Goal: Task Accomplishment & Management: Manage account settings

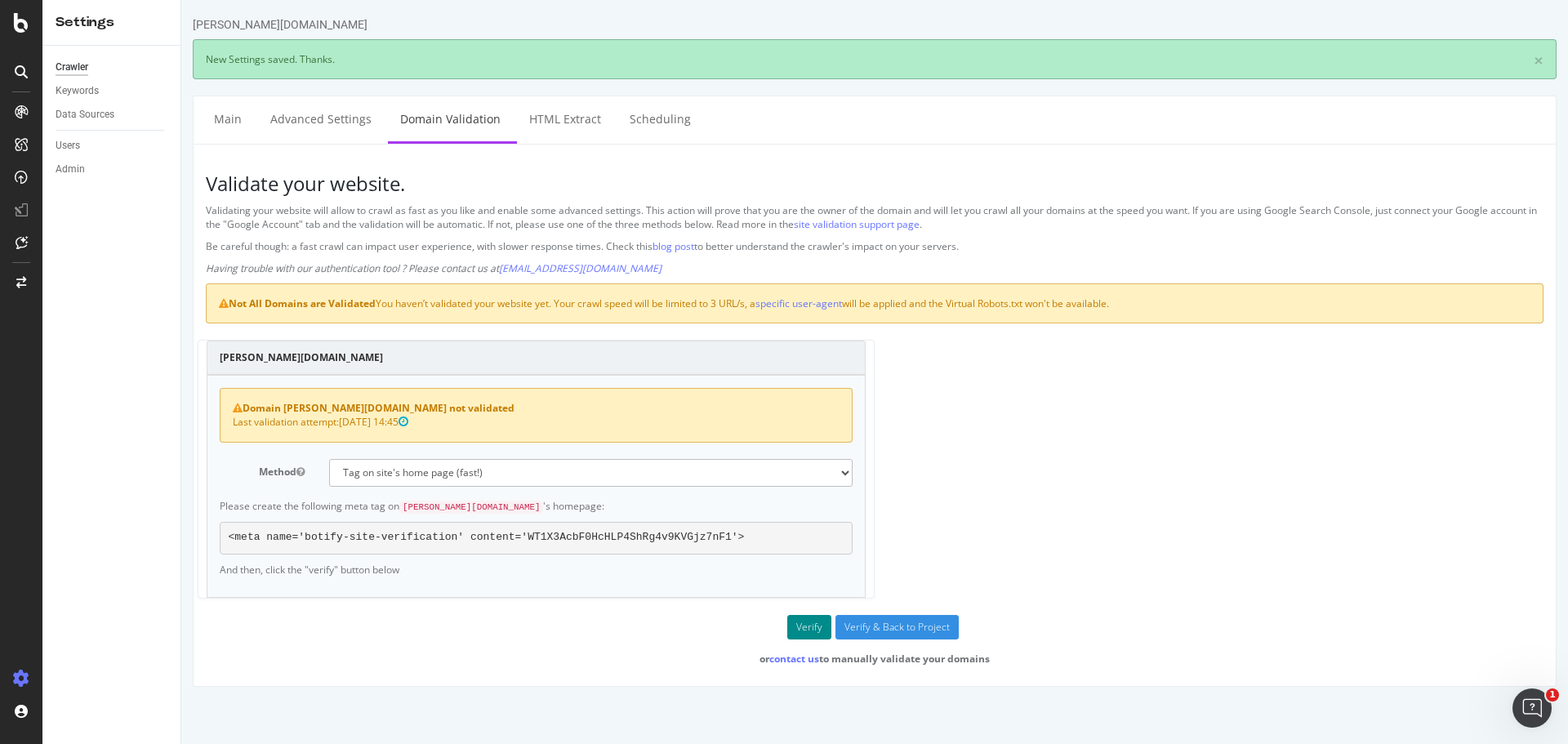
click at [803, 625] on button "Verify" at bounding box center [809, 627] width 44 height 25
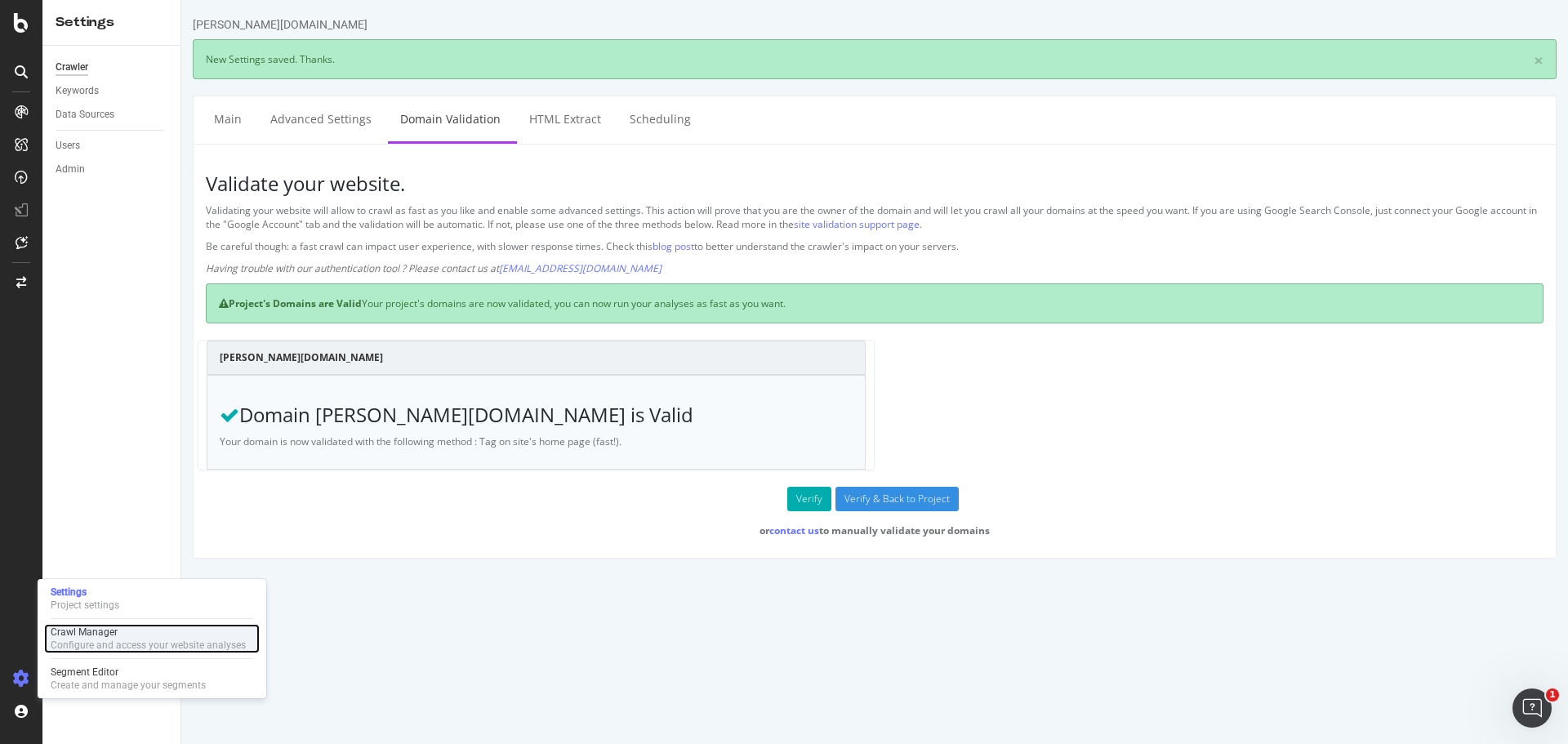
click at [103, 632] on div "Crawl Manager" at bounding box center [148, 632] width 195 height 13
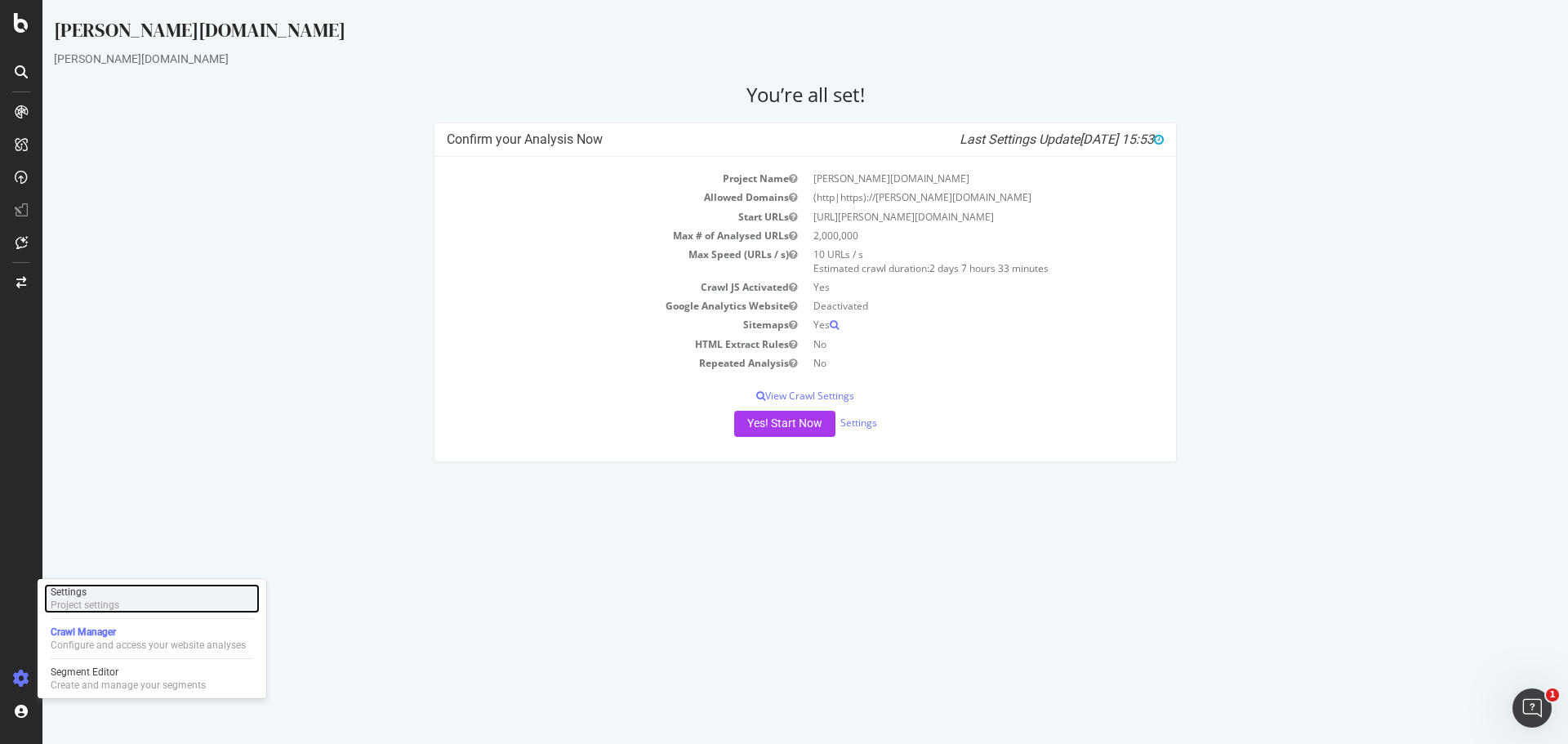
click at [77, 592] on div "Settings" at bounding box center [85, 593] width 69 height 13
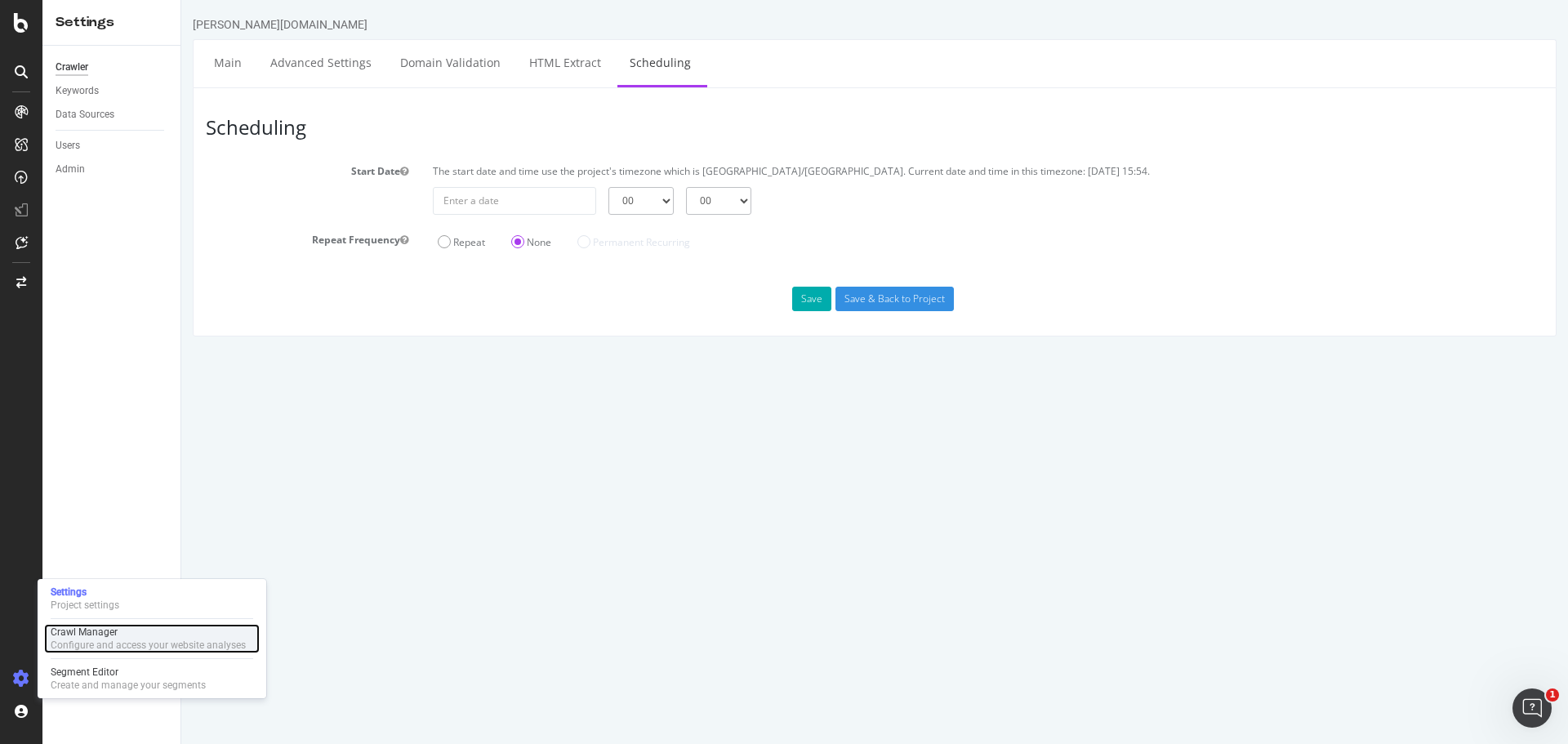
click at [93, 635] on div "Crawl Manager" at bounding box center [148, 632] width 195 height 13
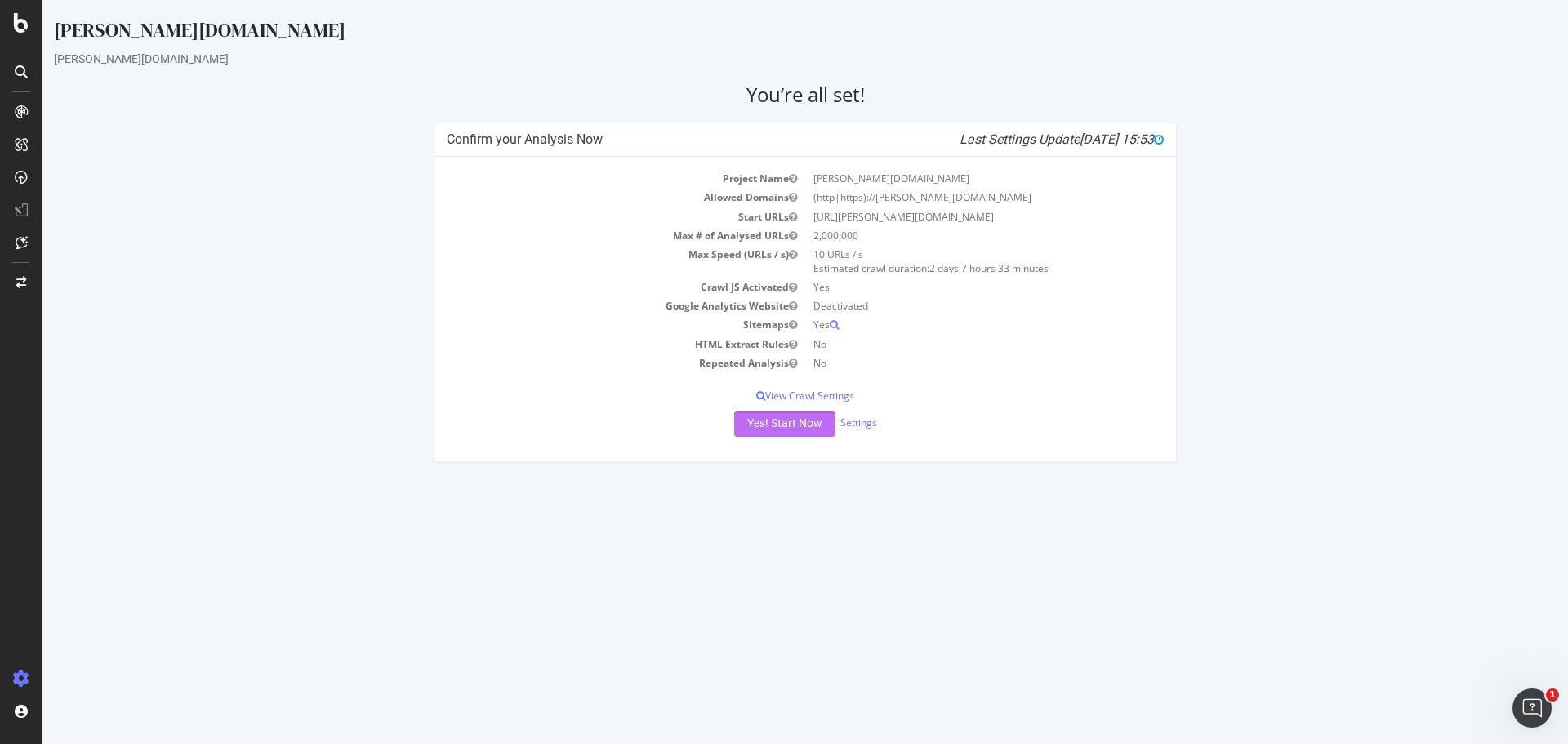
click at [774, 422] on button "Yes! Start Now" at bounding box center [785, 423] width 101 height 26
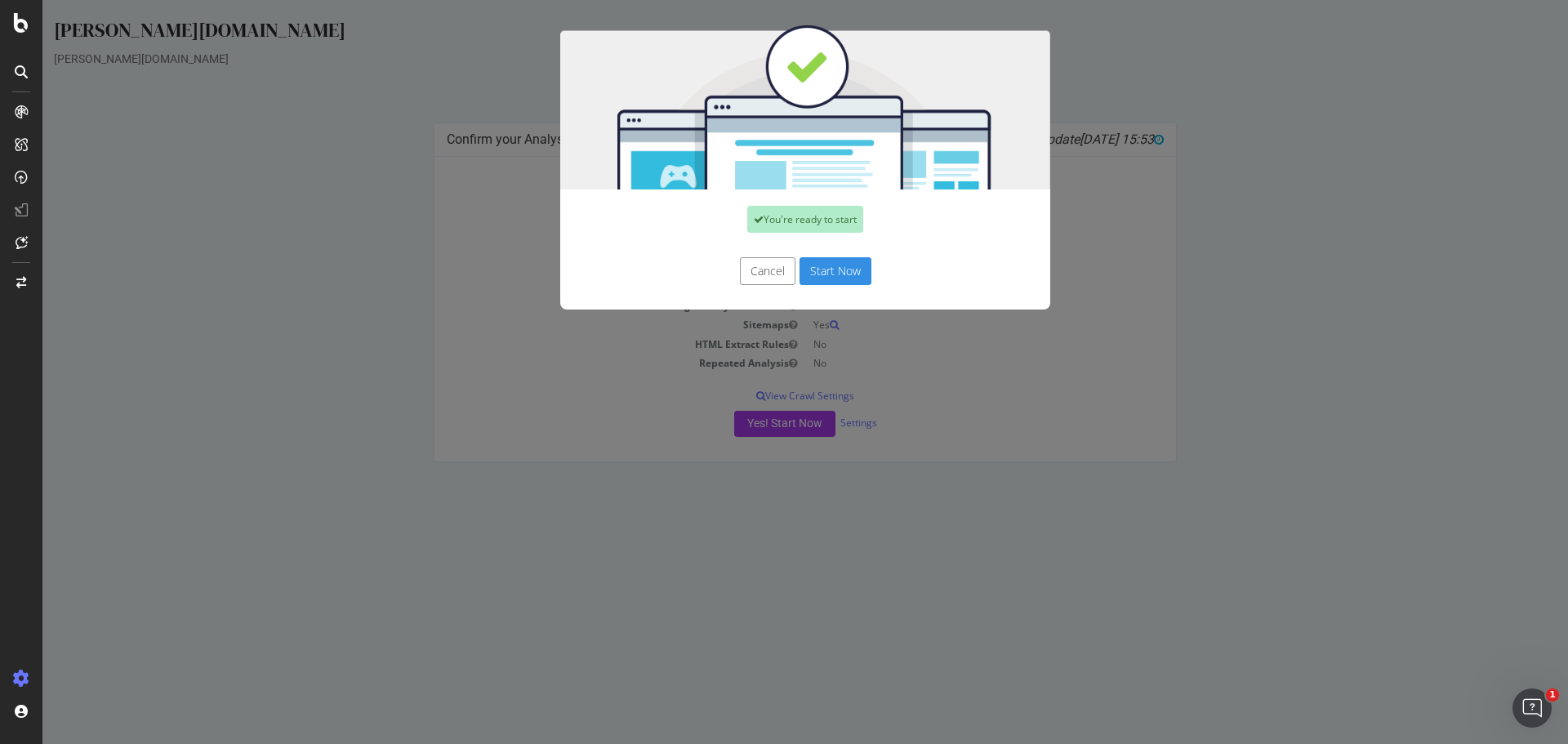
click at [835, 275] on button "Start Now" at bounding box center [835, 271] width 72 height 28
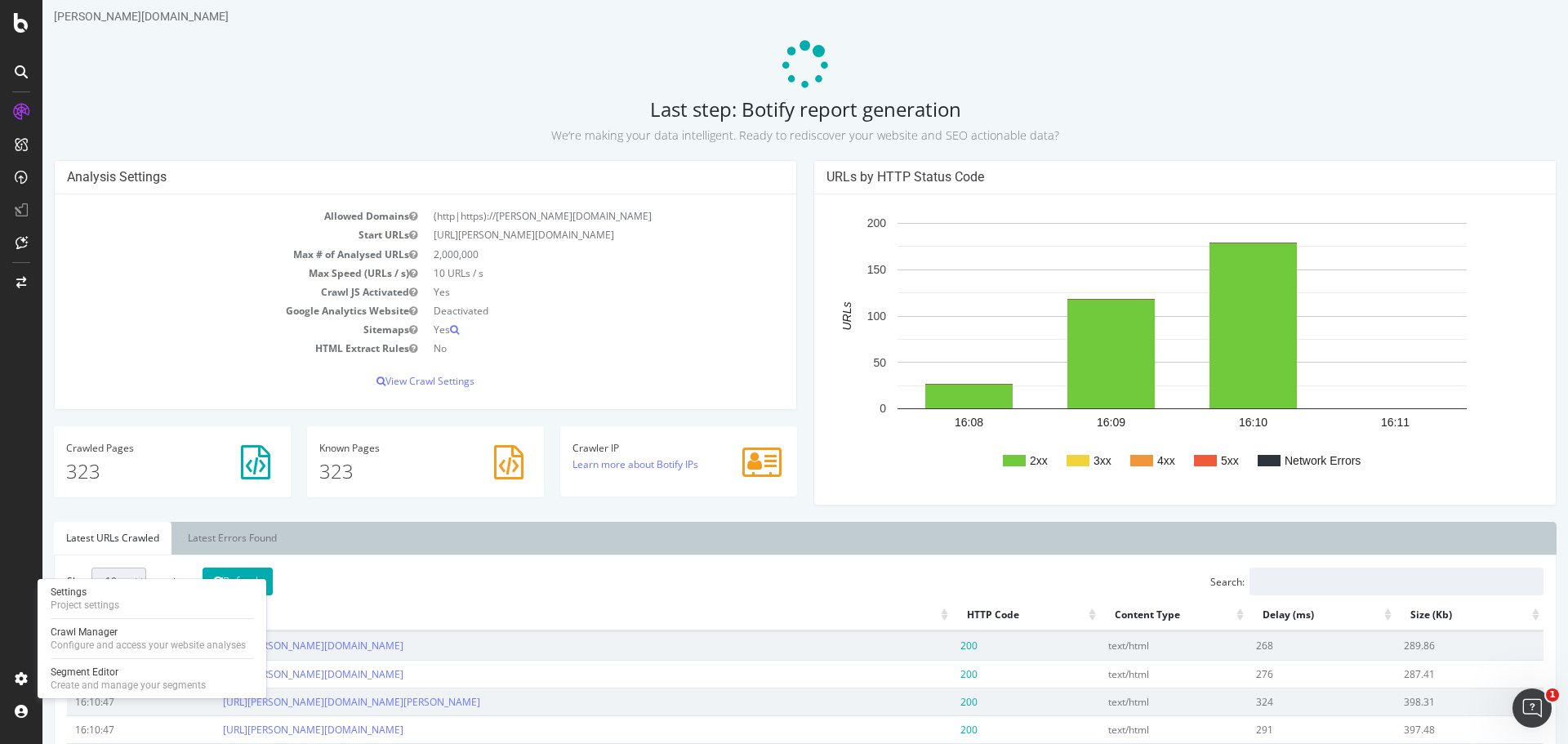
scroll to position [10, 0]
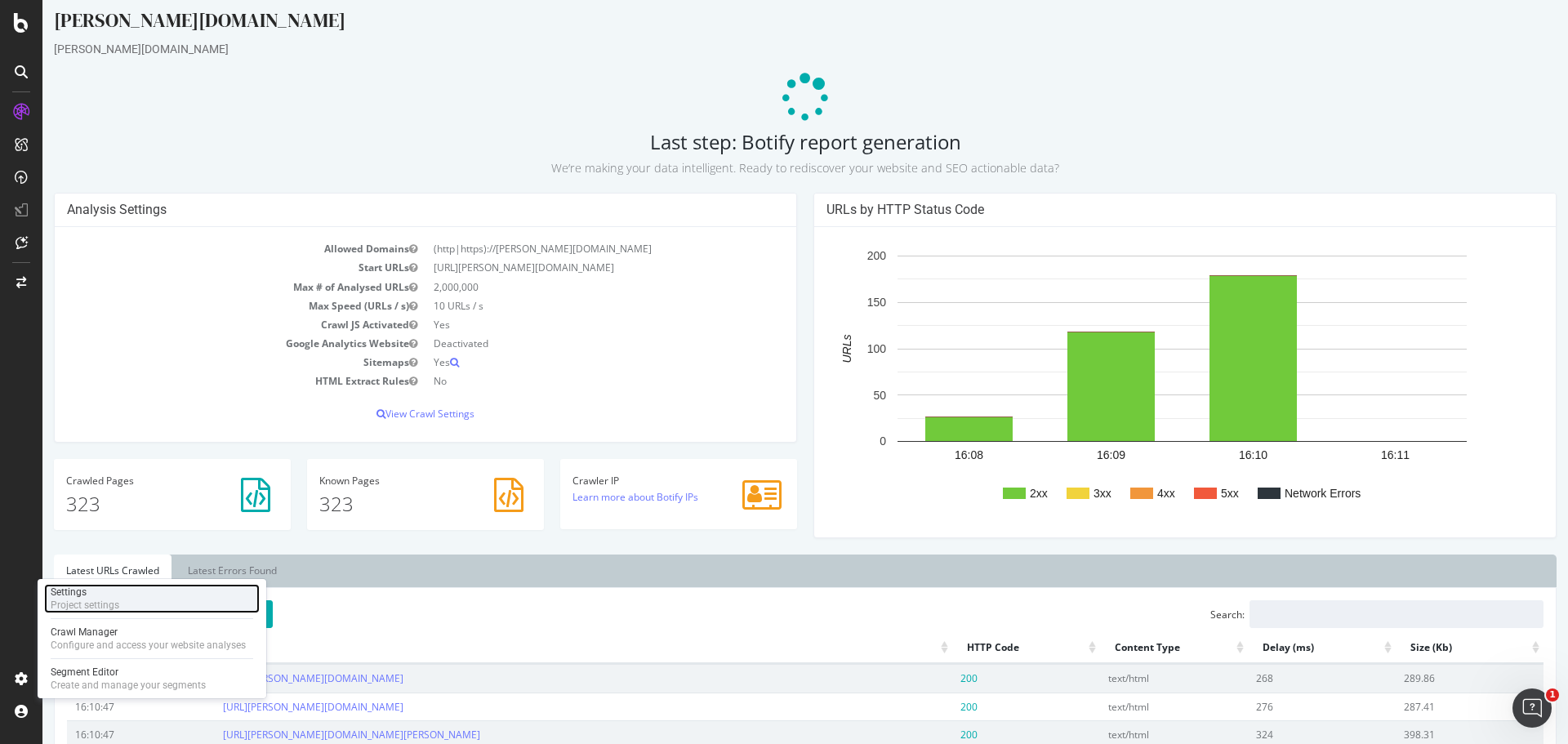
click at [71, 597] on div "Settings" at bounding box center [85, 593] width 69 height 13
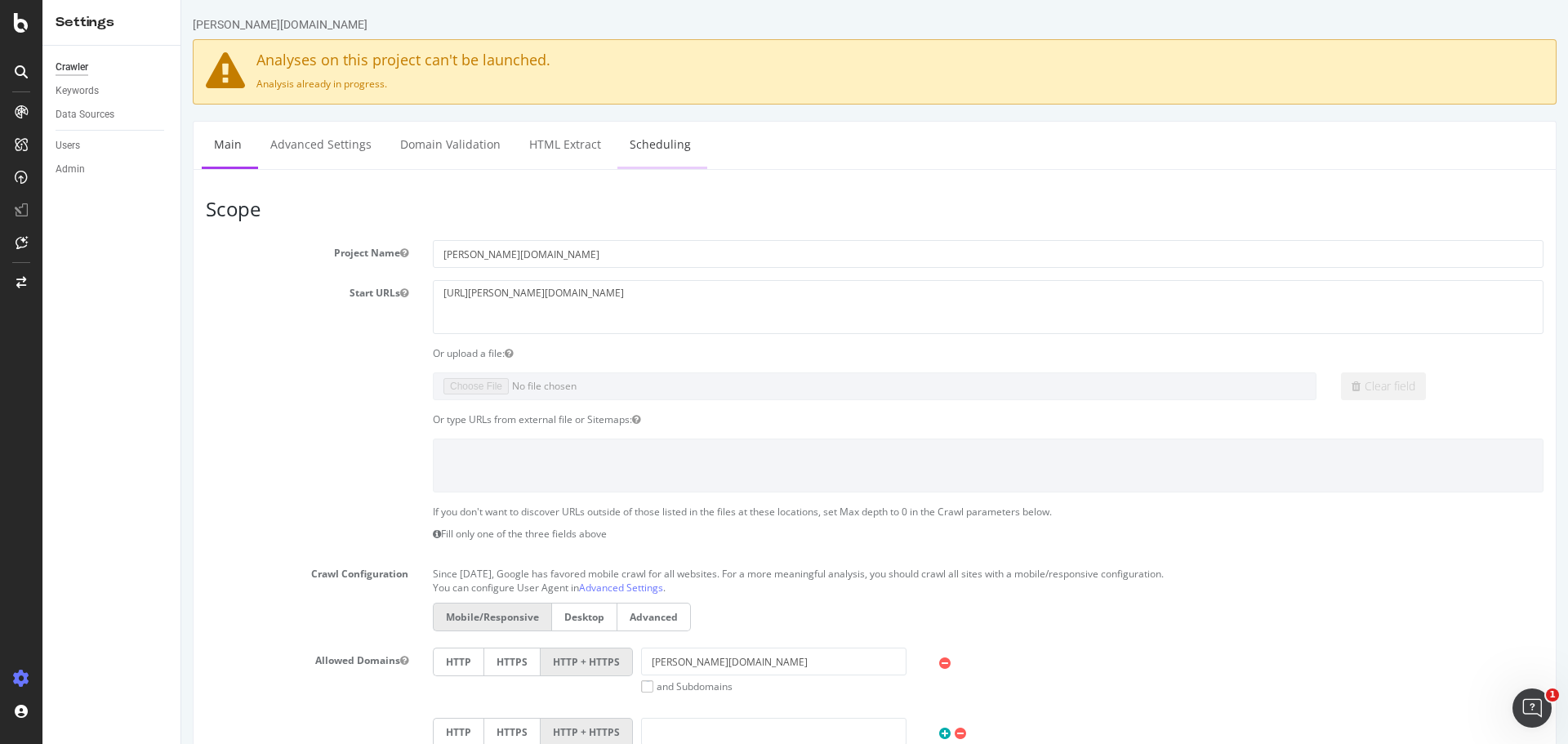
click at [661, 145] on link "Scheduling" at bounding box center [661, 144] width 86 height 45
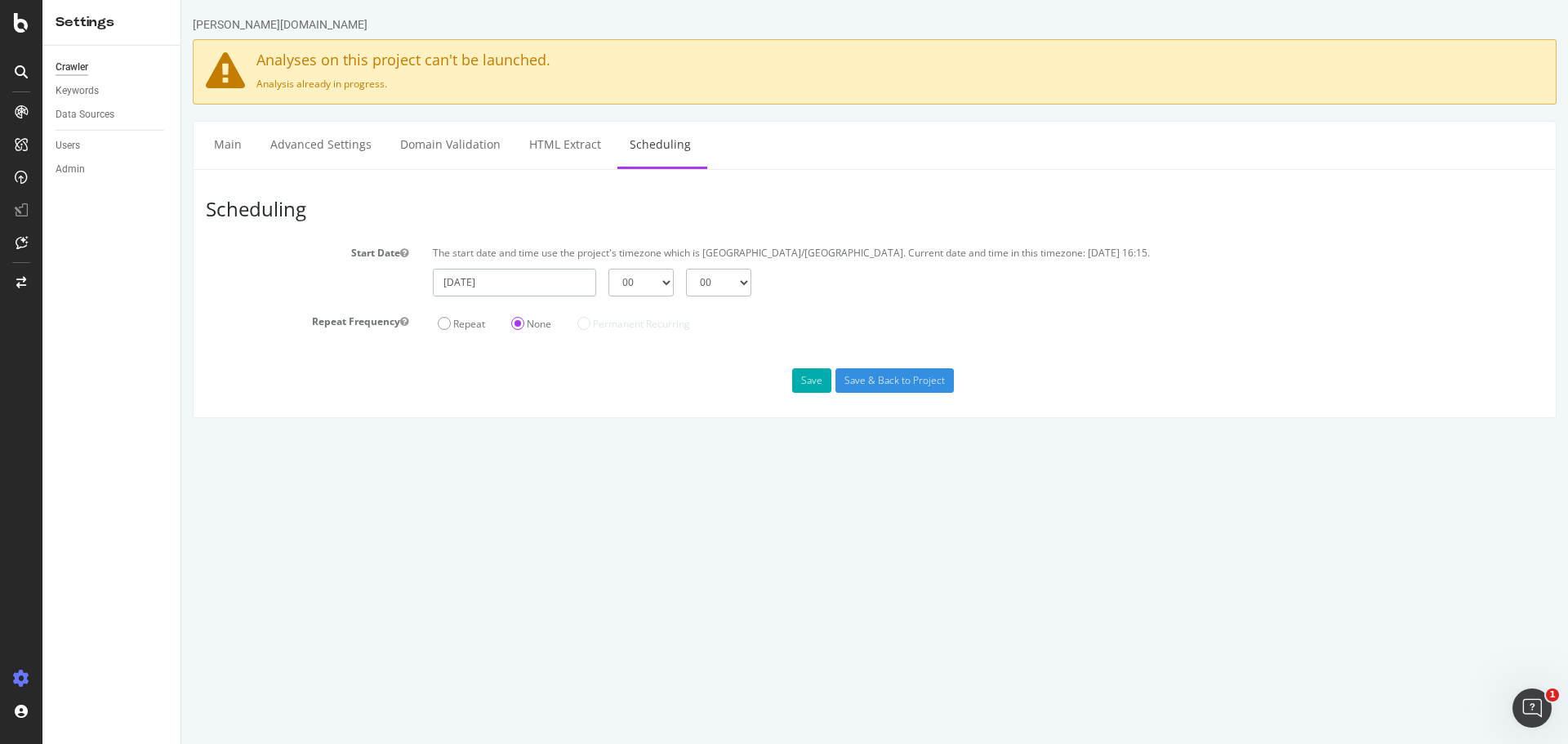
click at [497, 281] on input "[DATE]" at bounding box center [514, 282] width 164 height 28
click at [678, 314] on span at bounding box center [678, 314] width 10 height 10
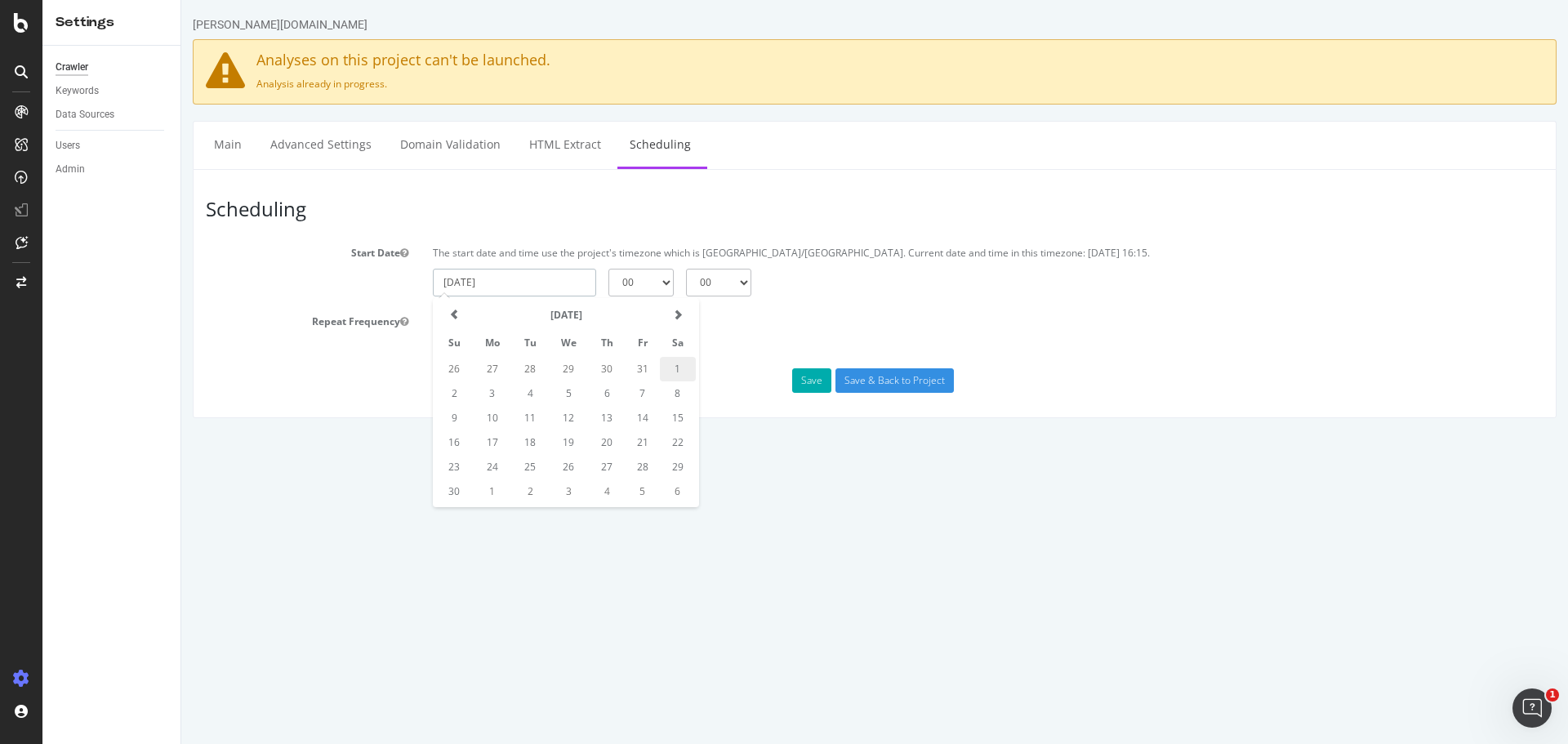
click at [676, 366] on td "1" at bounding box center [678, 370] width 36 height 25
type input "[DATE]"
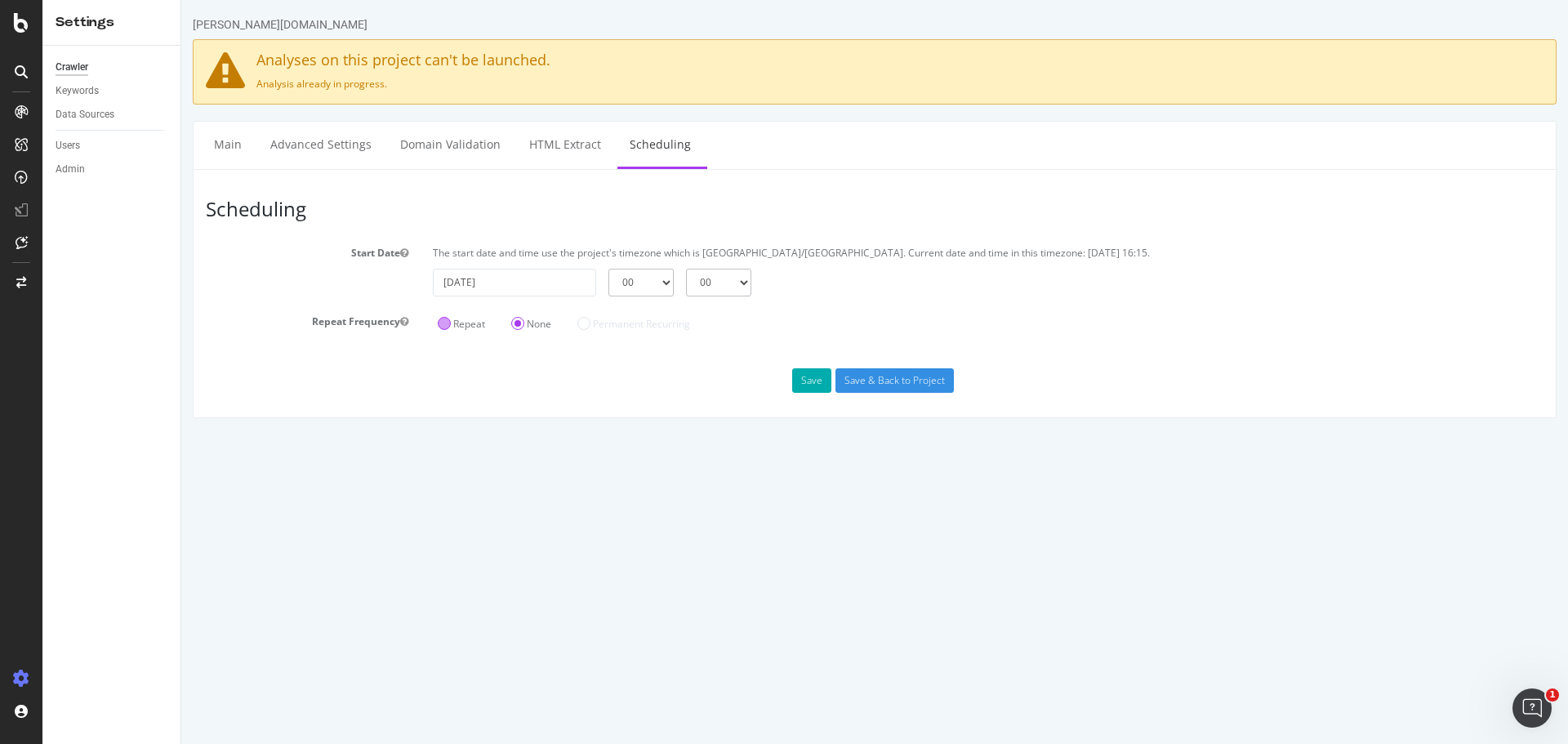
click at [446, 322] on label "Repeat" at bounding box center [460, 324] width 47 height 13
click at [181, 0] on input "Repeat" at bounding box center [181, 0] width 0 height 0
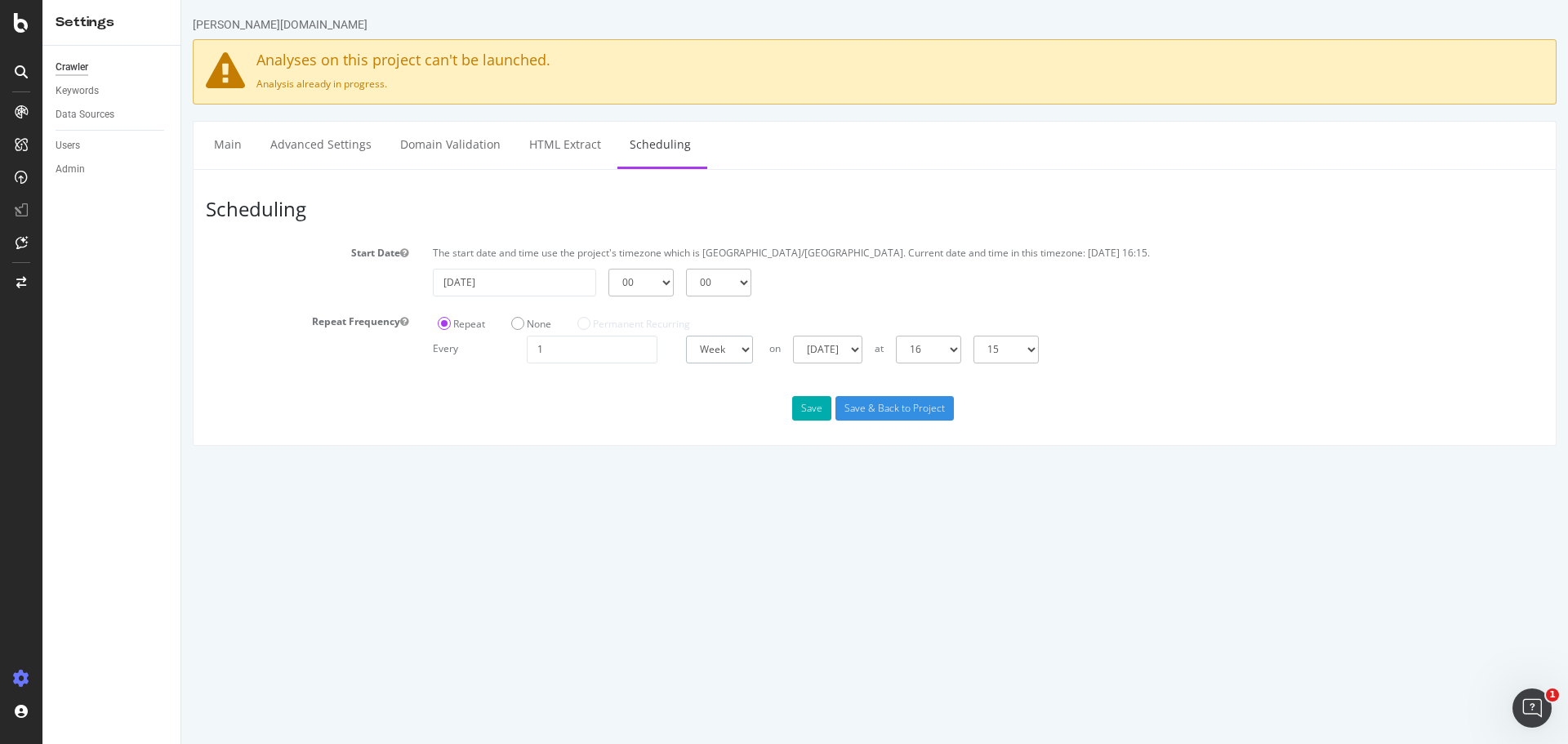
click at [720, 347] on select "Day Week Month" at bounding box center [719, 349] width 67 height 28
select select "4"
click at [685, 336] on select "Day Week Month" at bounding box center [719, 349] width 67 height 28
click at [1067, 349] on select "00 01 02 03 04 05 06 07 08 09 10 11 12 13 14 15 16 17 18 19 20 21 22 23" at bounding box center [1034, 349] width 65 height 28
select select "0"
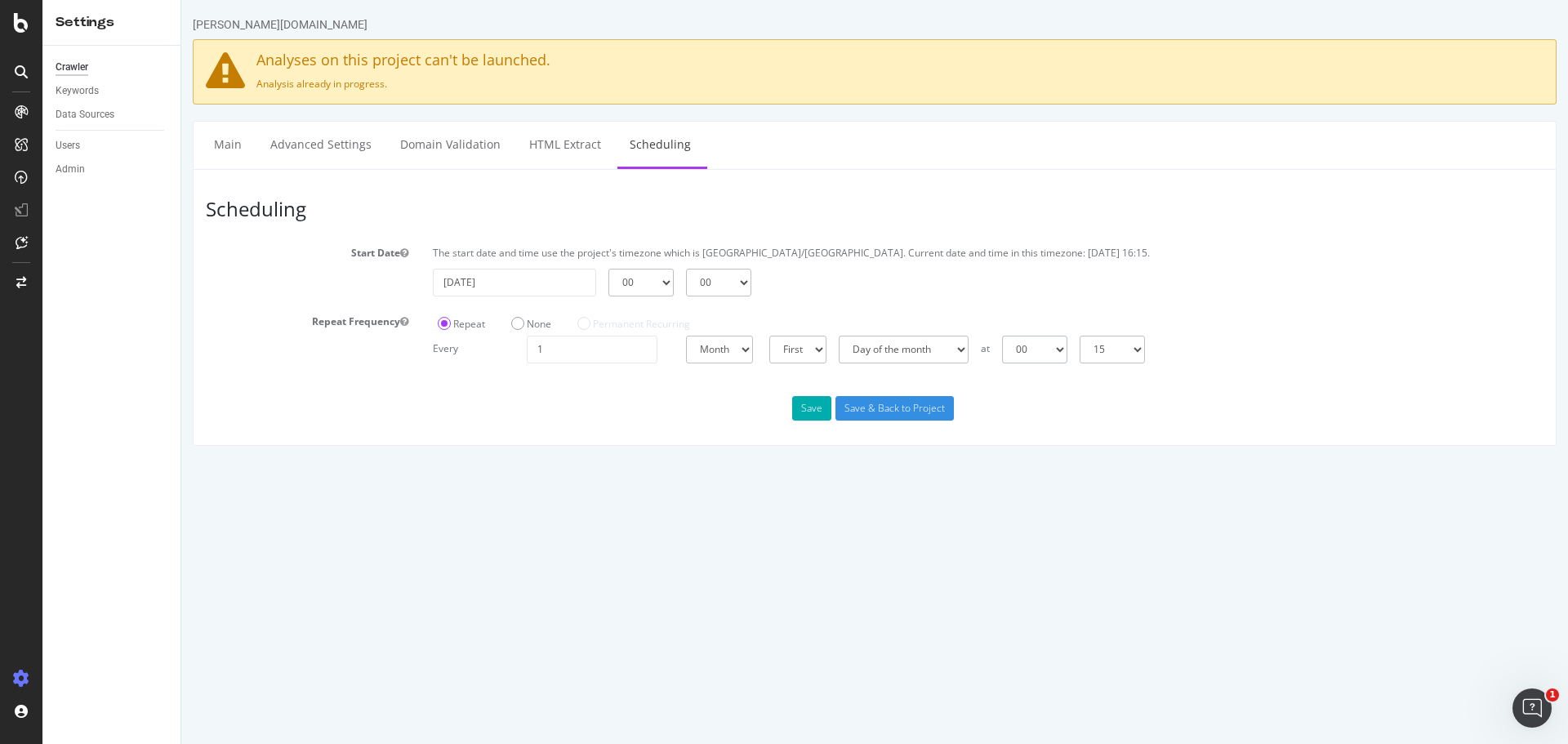
click at [1001, 336] on select "00 01 02 03 04 05 06 07 08 09 10 11 12 13 14 15 16 17 18 19 20 21 22 23" at bounding box center [1034, 349] width 65 height 28
click at [1137, 353] on select "00 15 30 45" at bounding box center [1112, 349] width 65 height 28
select select "0"
click at [1080, 336] on select "00 15 30 45" at bounding box center [1112, 349] width 65 height 28
click at [812, 407] on button "Save" at bounding box center [811, 409] width 39 height 25
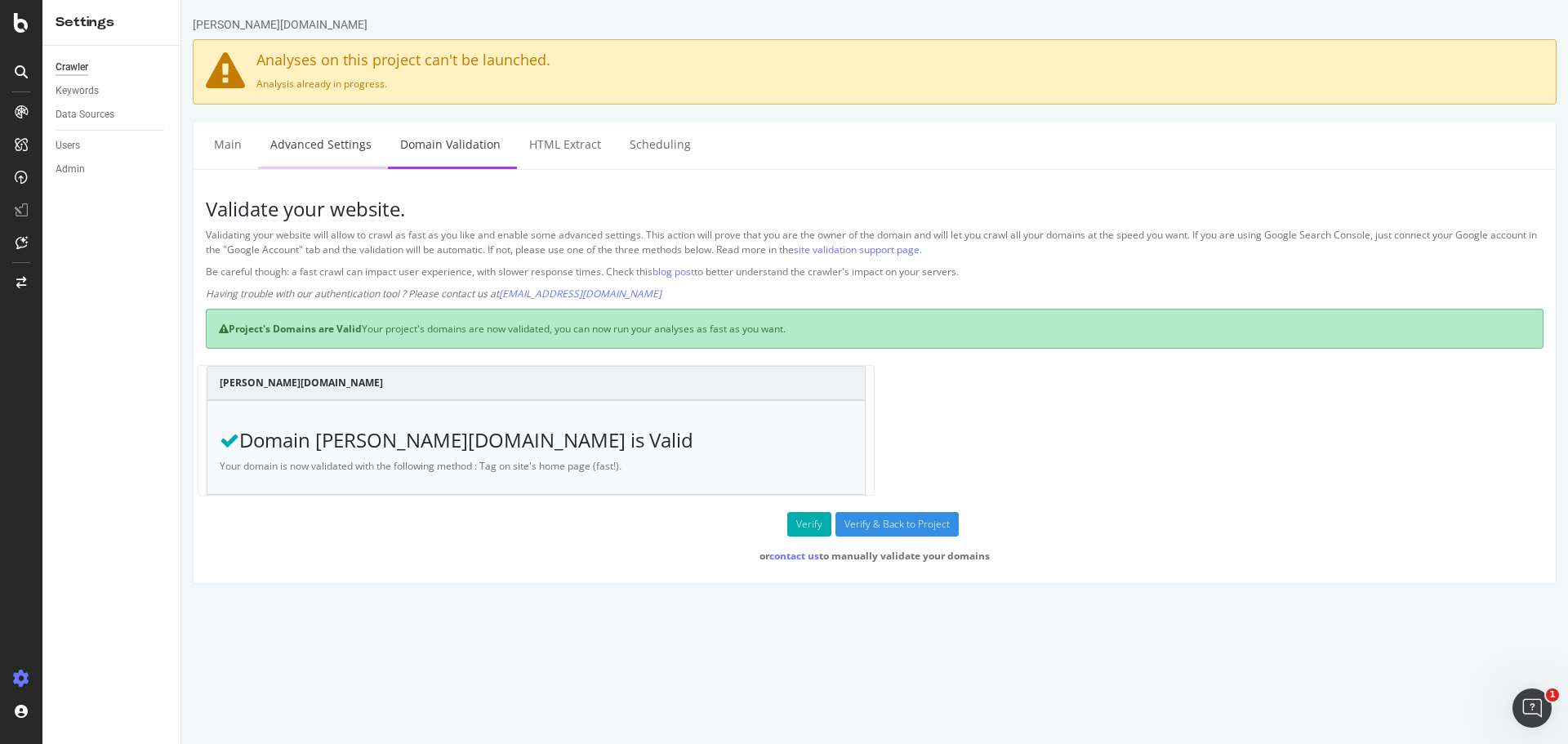
click at [332, 147] on link "Advanced Settings" at bounding box center [321, 144] width 125 height 45
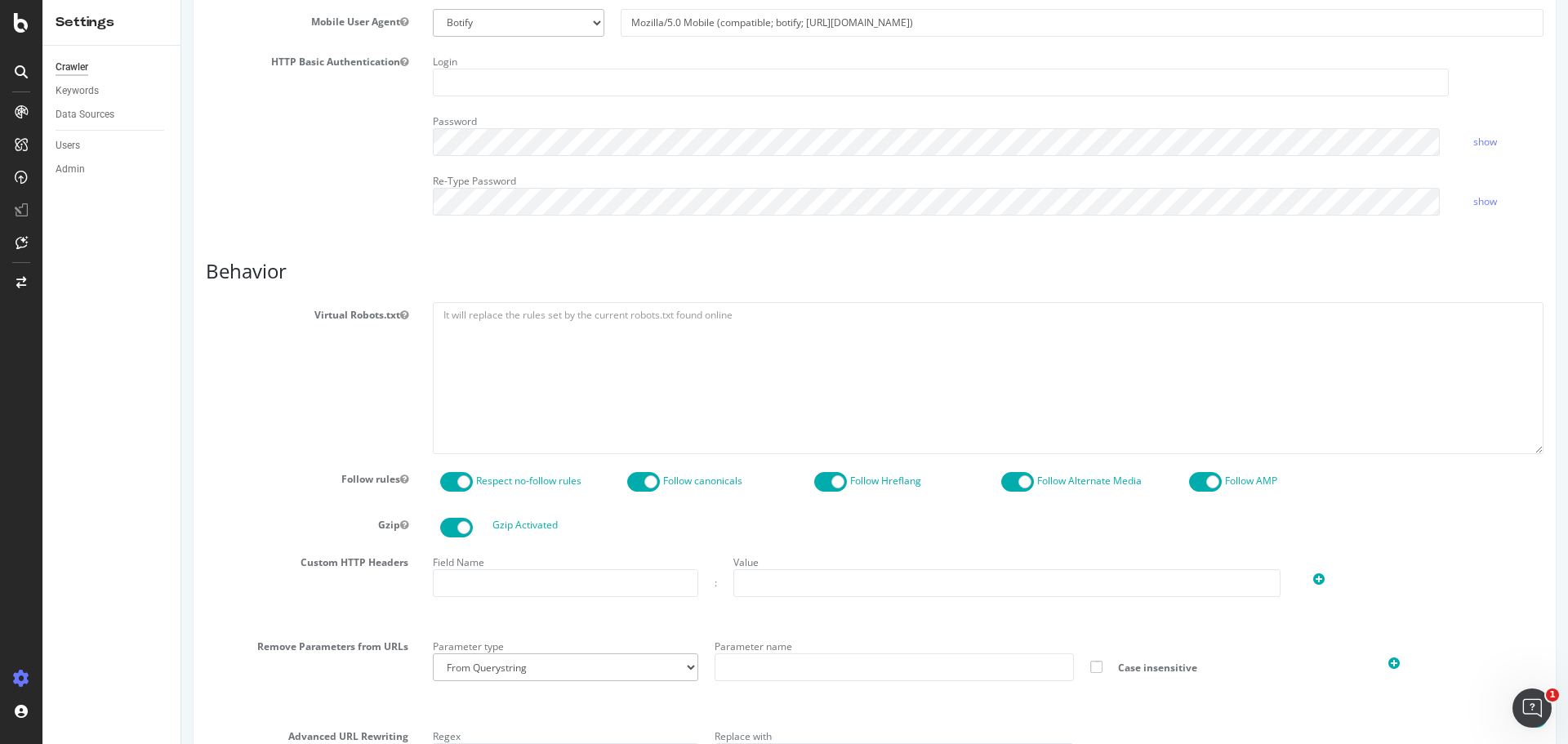
scroll to position [521, 0]
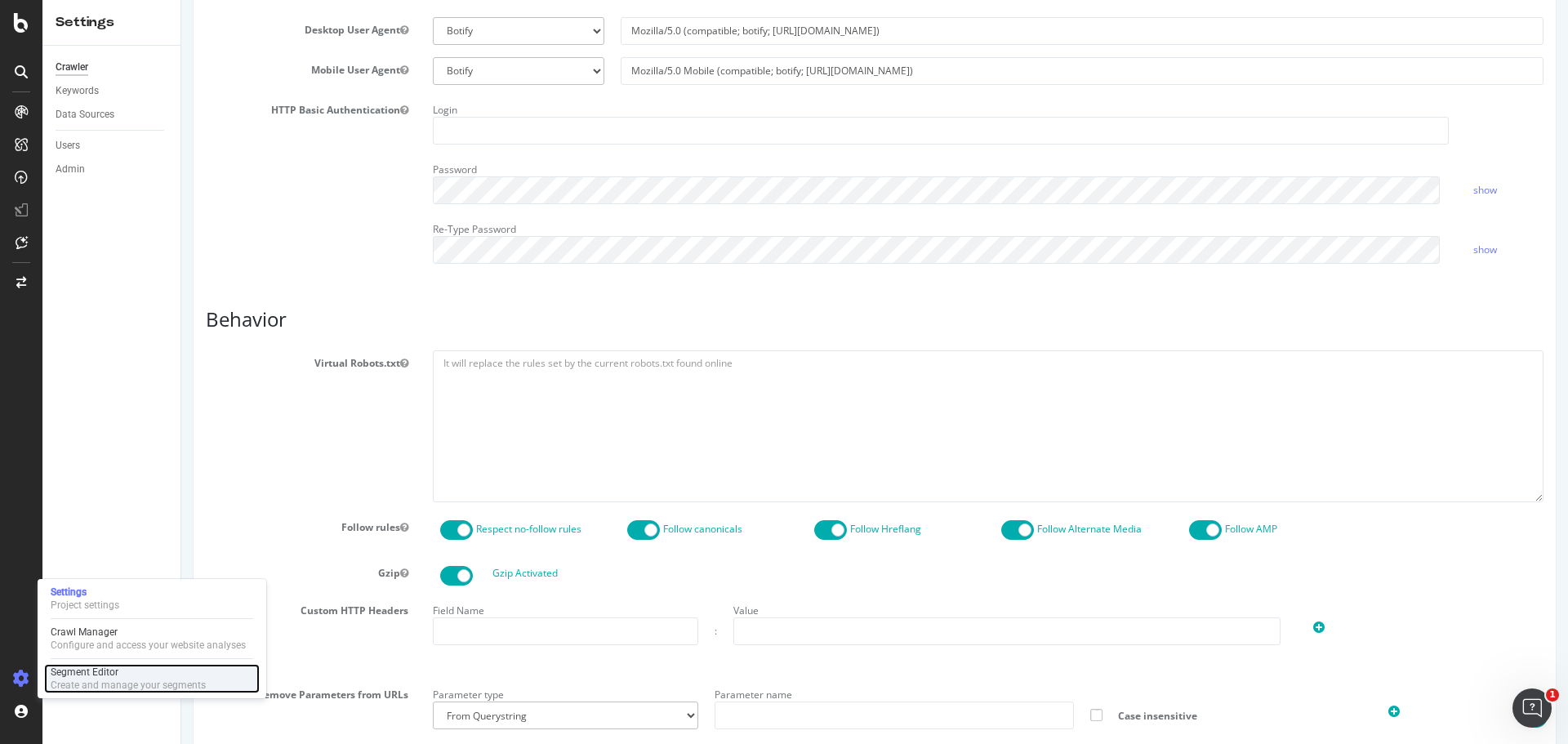
click at [83, 673] on div "Segment Editor" at bounding box center [128, 672] width 155 height 13
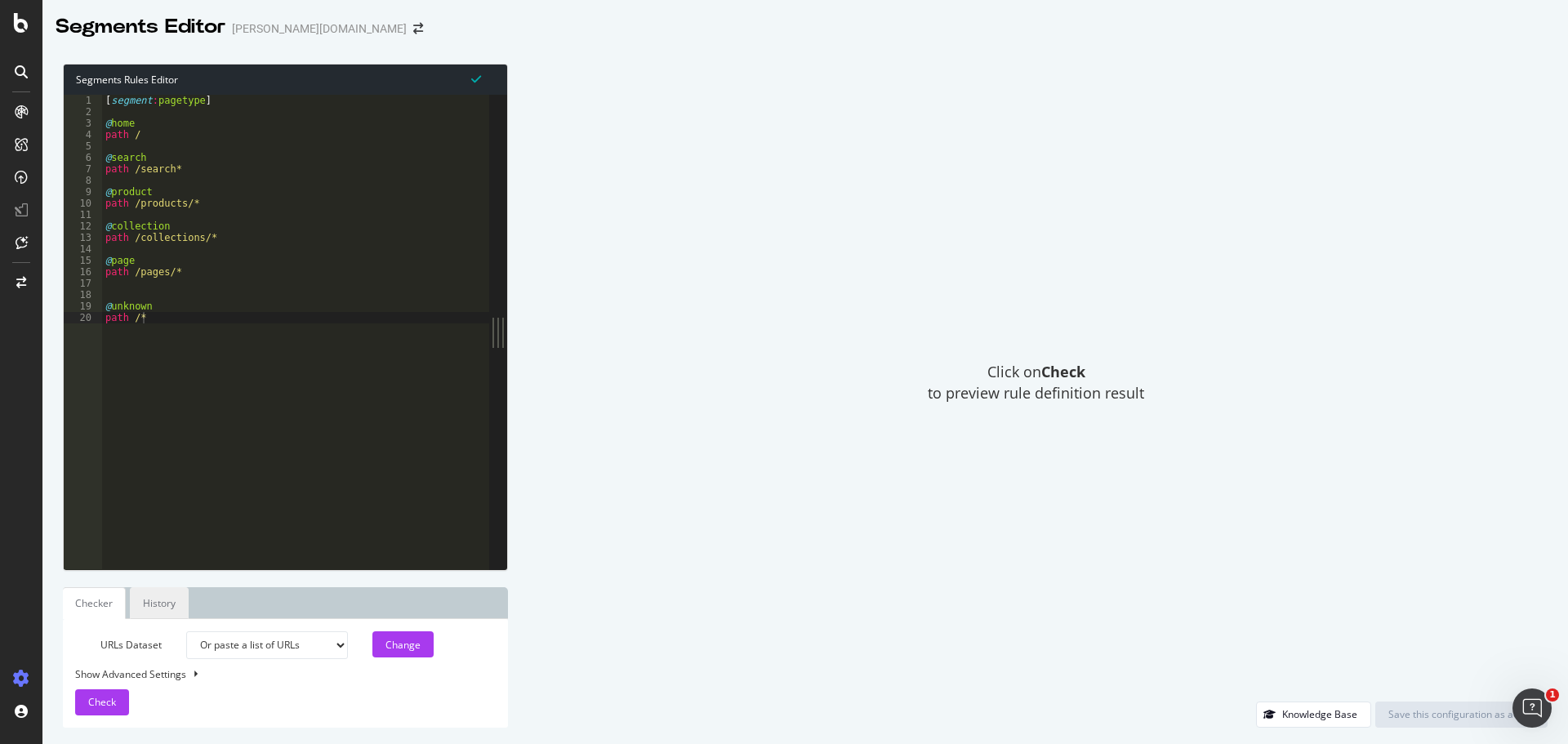
click at [147, 594] on link "History" at bounding box center [159, 602] width 58 height 32
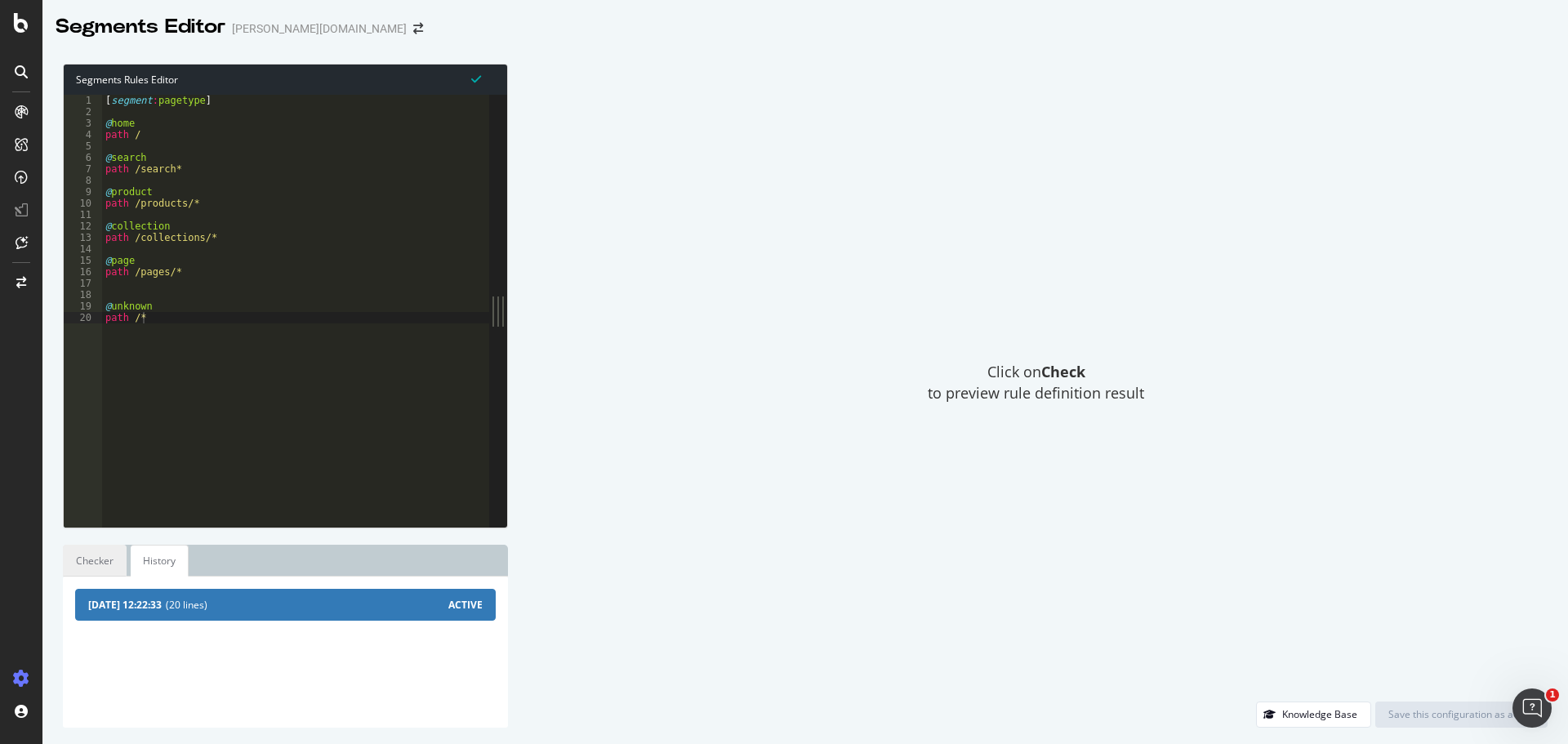
click at [103, 563] on link "Checker" at bounding box center [95, 560] width 64 height 32
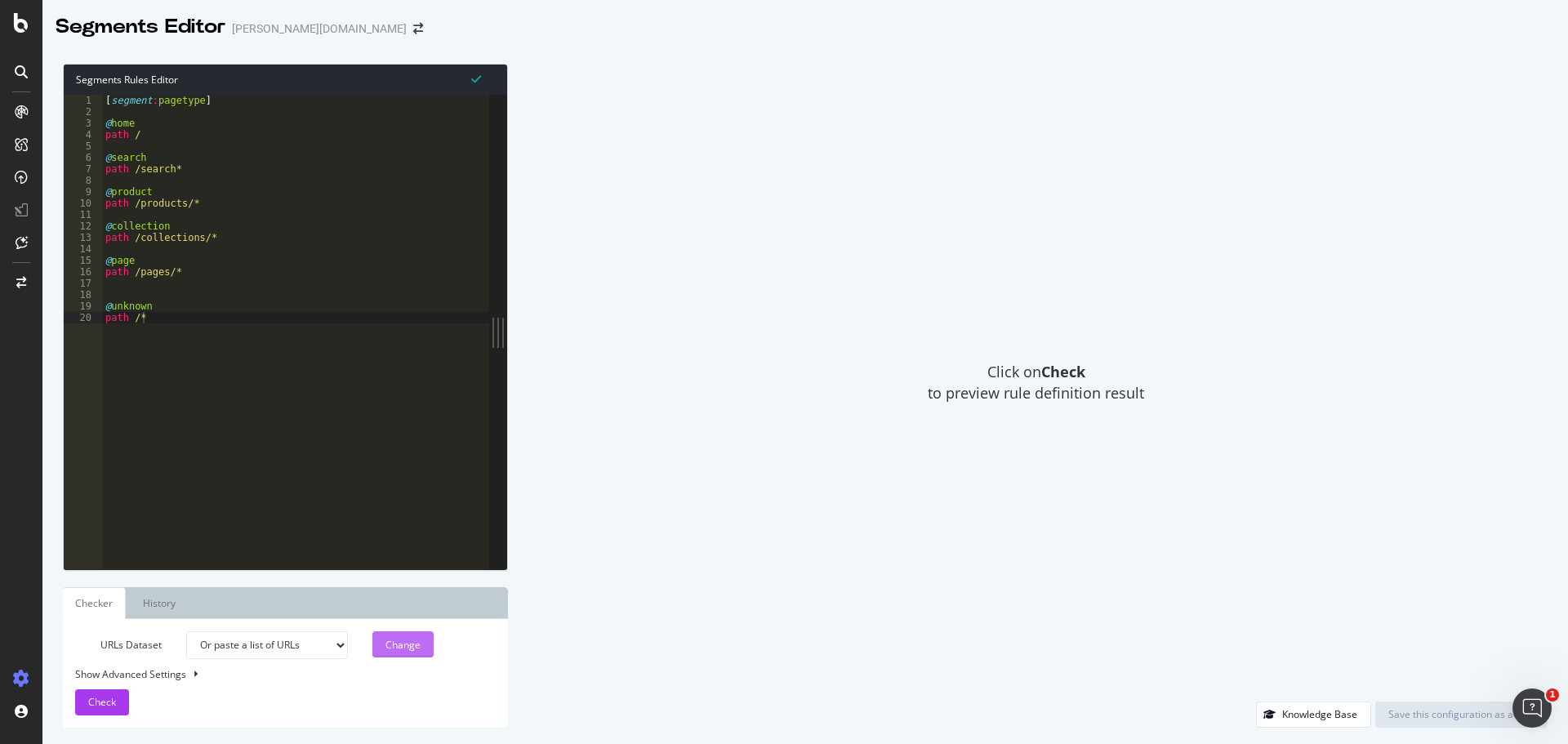
click at [393, 644] on div "Change" at bounding box center [403, 644] width 35 height 13
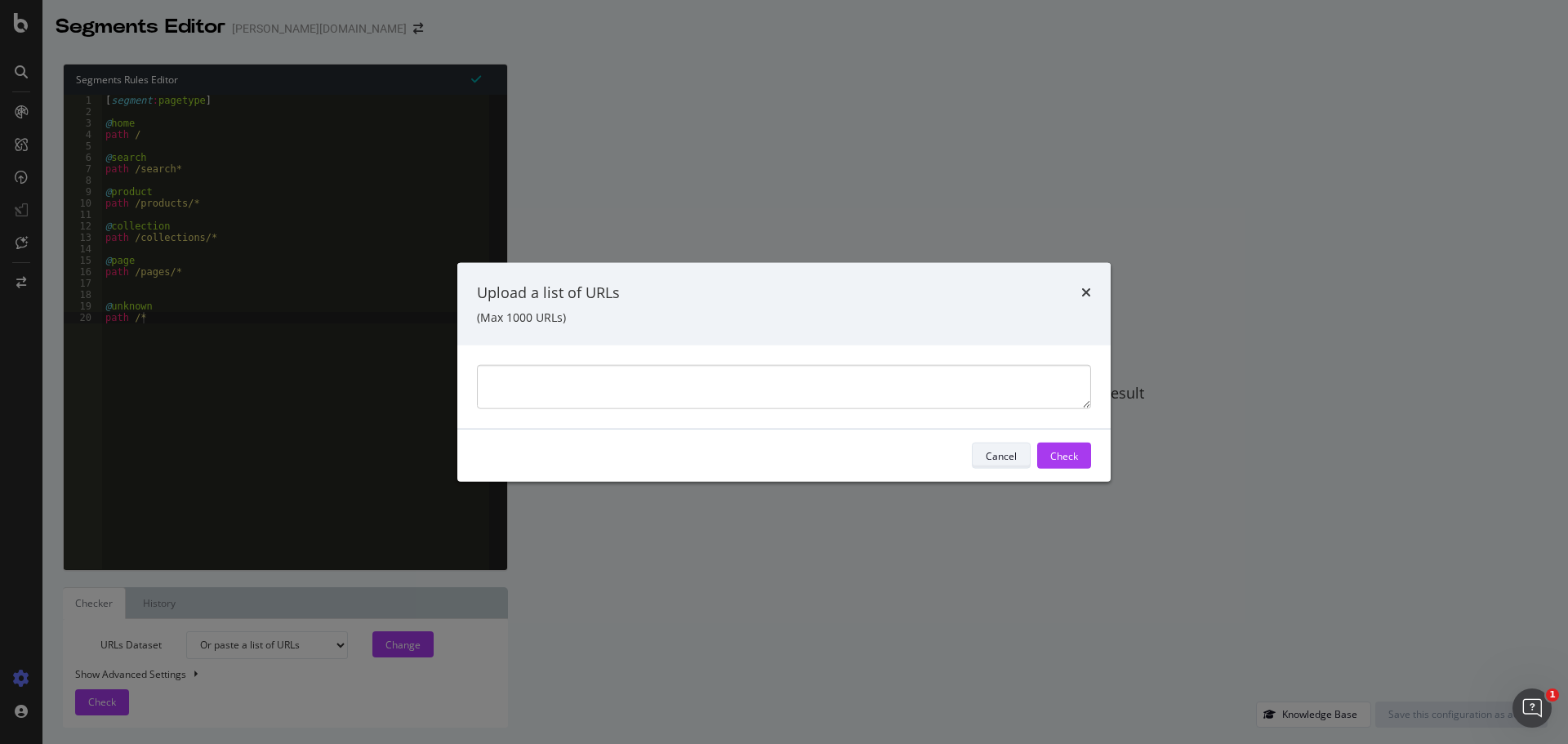
click at [1008, 465] on div "Cancel" at bounding box center [1000, 456] width 31 height 23
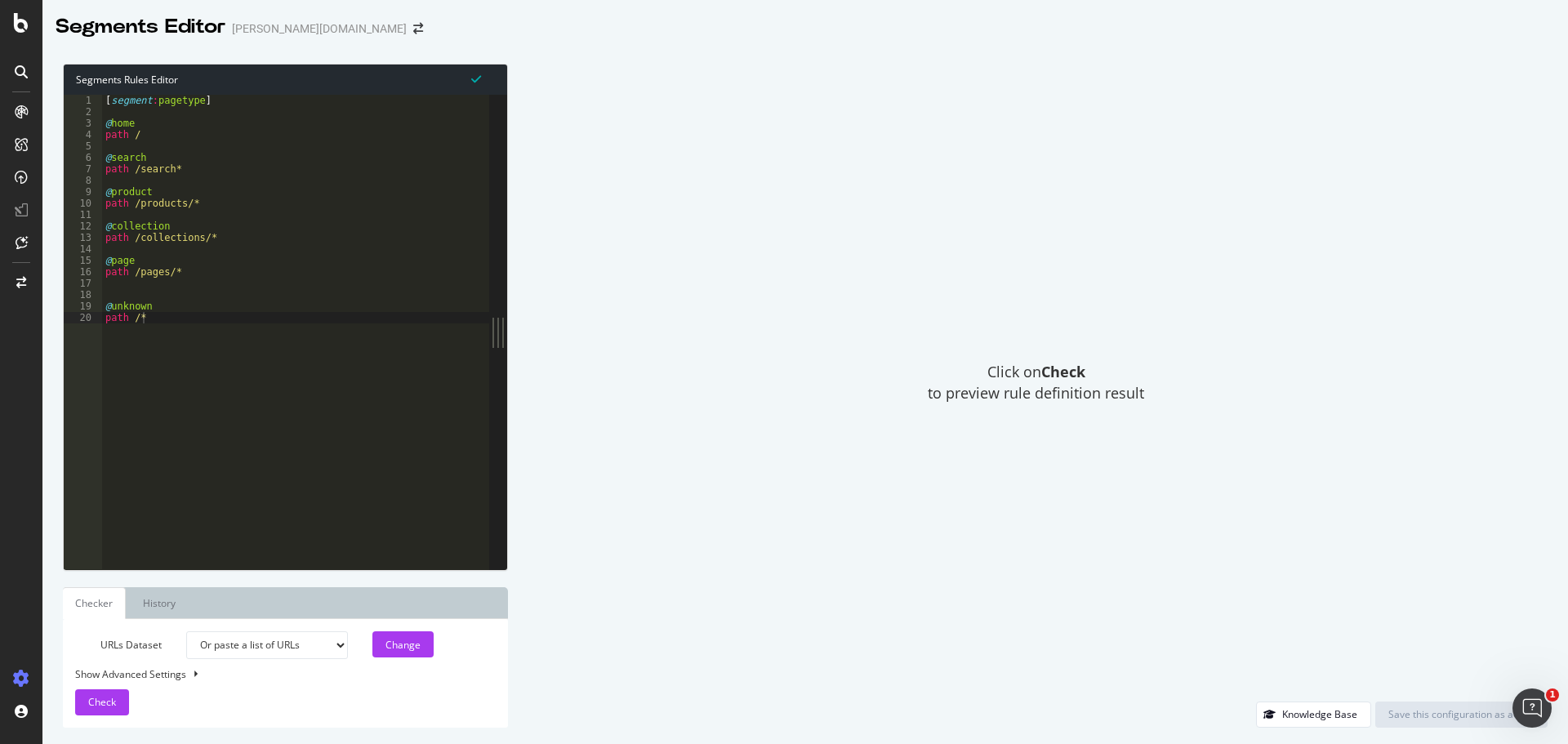
click at [121, 673] on div "Show Advanced Settings" at bounding box center [273, 674] width 420 height 13
select select "5000"
select select "100"
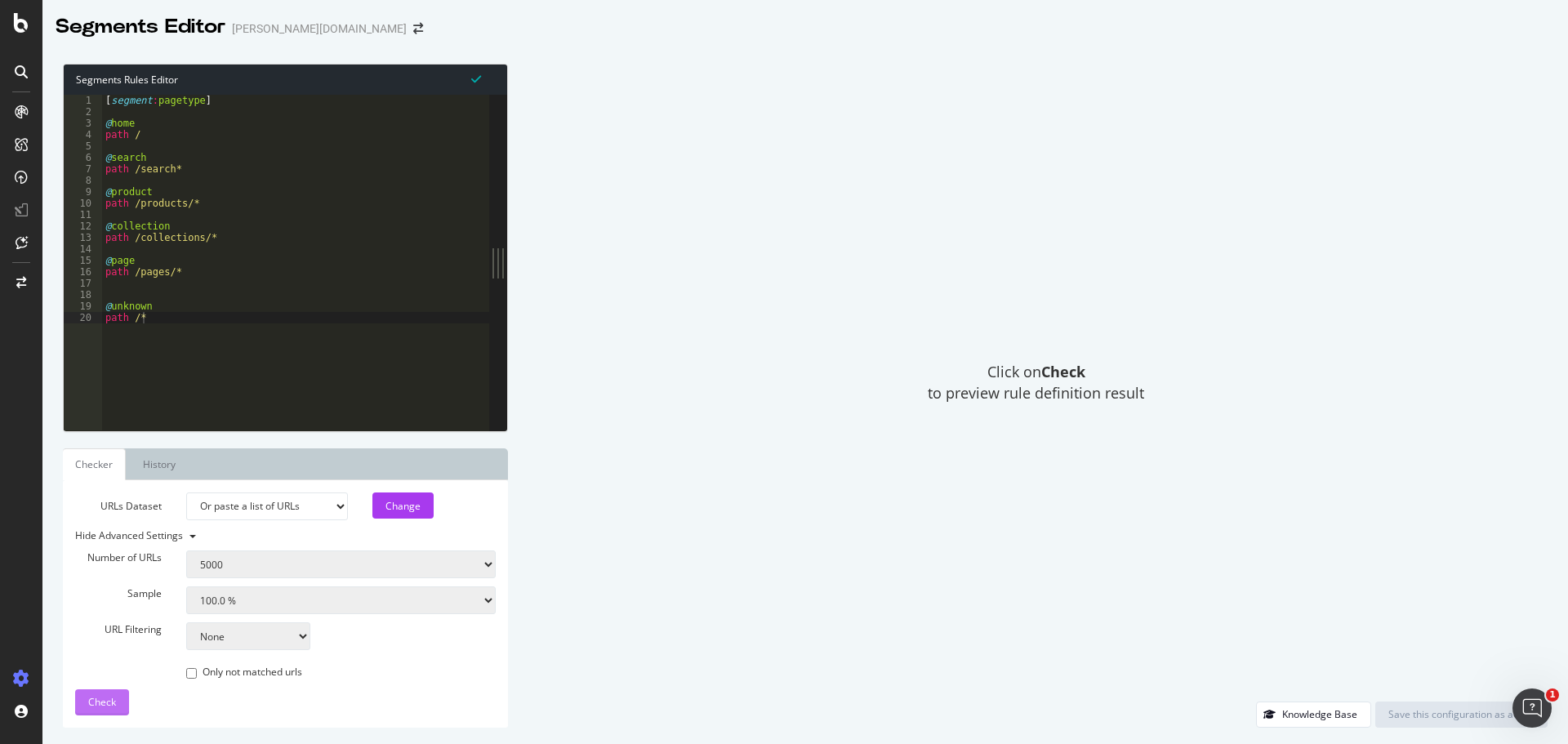
click at [96, 700] on span "Check" at bounding box center [101, 702] width 28 height 13
